Goal: Task Accomplishment & Management: Manage account settings

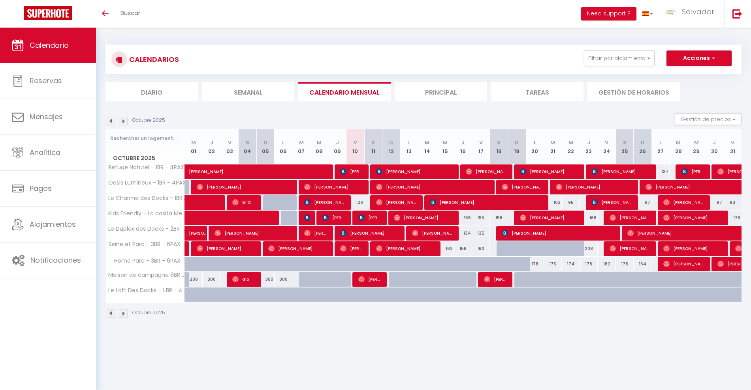
select select
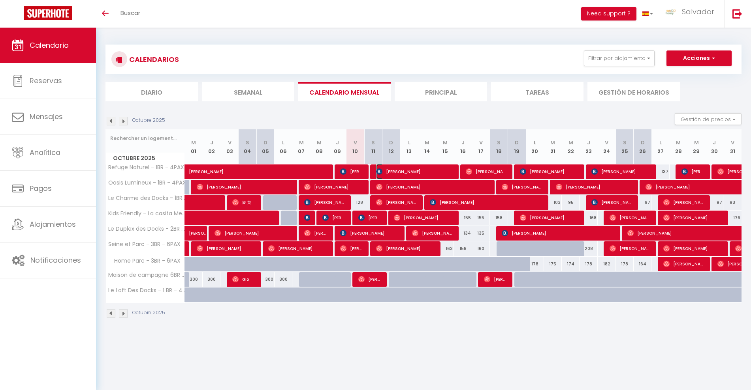
click at [387, 170] on span "[PERSON_NAME]" at bounding box center [414, 171] width 77 height 15
select select "OK"
select select "0"
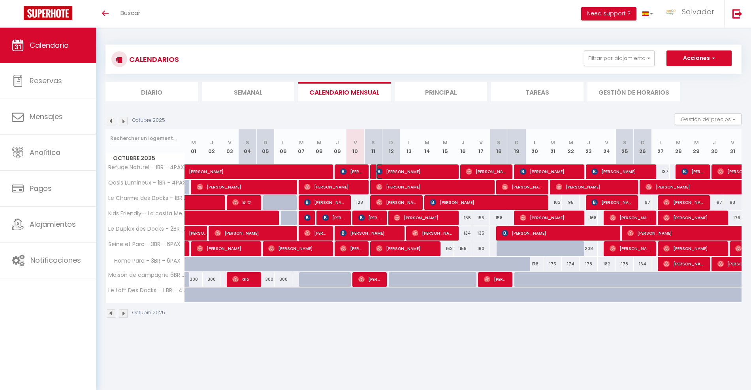
select select "1"
select select
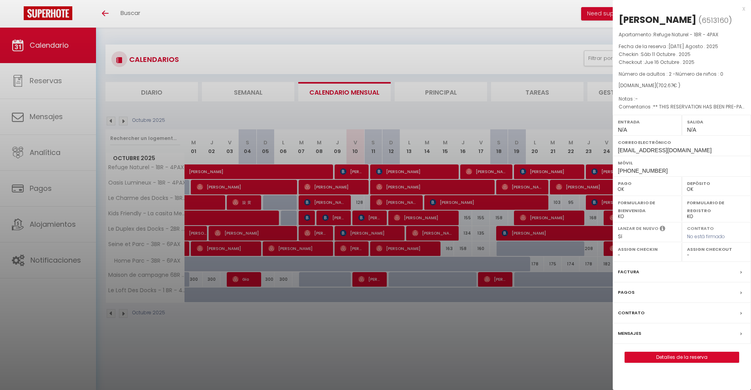
click at [571, 328] on div at bounding box center [375, 195] width 751 height 390
